Goal: Information Seeking & Learning: Learn about a topic

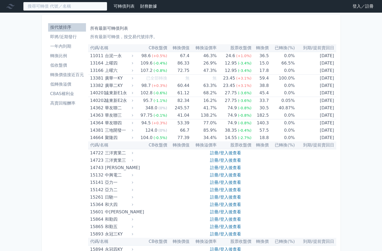
click at [64, 7] on input at bounding box center [65, 6] width 84 height 9
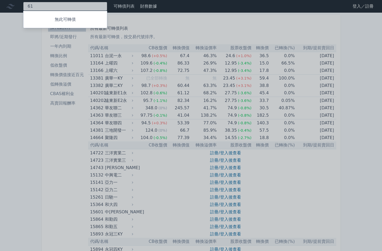
type input "6"
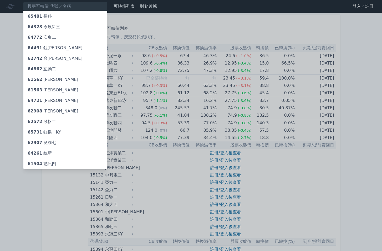
click at [55, 202] on div at bounding box center [191, 125] width 382 height 251
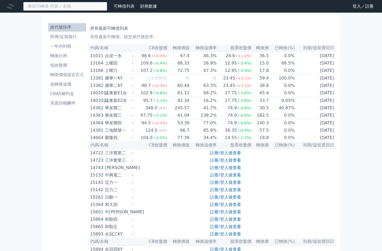
click at [60, 8] on input at bounding box center [65, 6] width 84 height 9
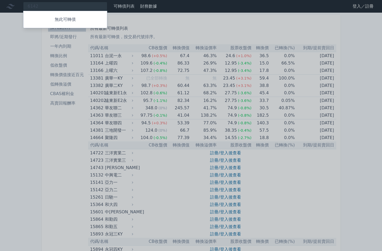
click at [45, 140] on div at bounding box center [191, 125] width 382 height 251
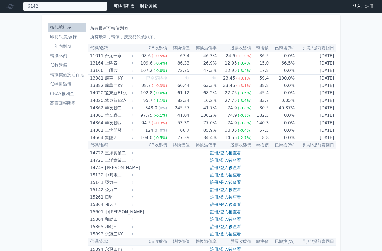
click at [47, 7] on div "6142 無此可轉債" at bounding box center [65, 6] width 84 height 9
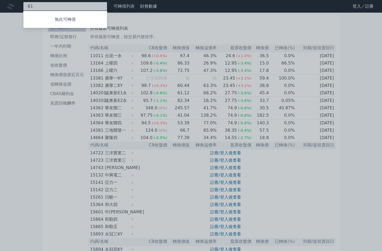
type input "6"
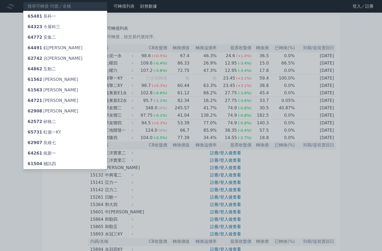
click at [47, 143] on div "62907 [PERSON_NAME]" at bounding box center [42, 142] width 28 height 6
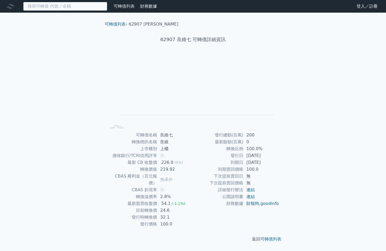
click at [52, 10] on input at bounding box center [65, 6] width 84 height 9
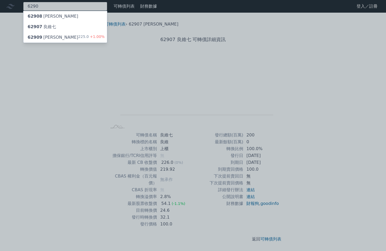
type input "6290"
click at [68, 38] on div "62909 良維九 225.0 +1.00%" at bounding box center [65, 37] width 84 height 11
